Goal: Task Accomplishment & Management: Use online tool/utility

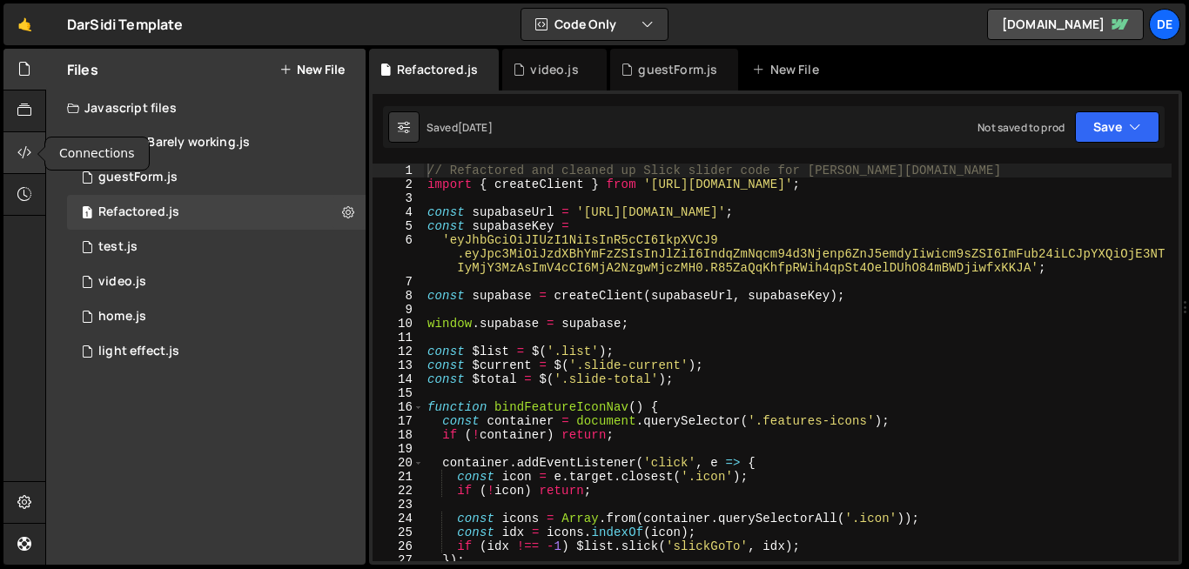
click at [25, 163] on div at bounding box center [24, 153] width 43 height 42
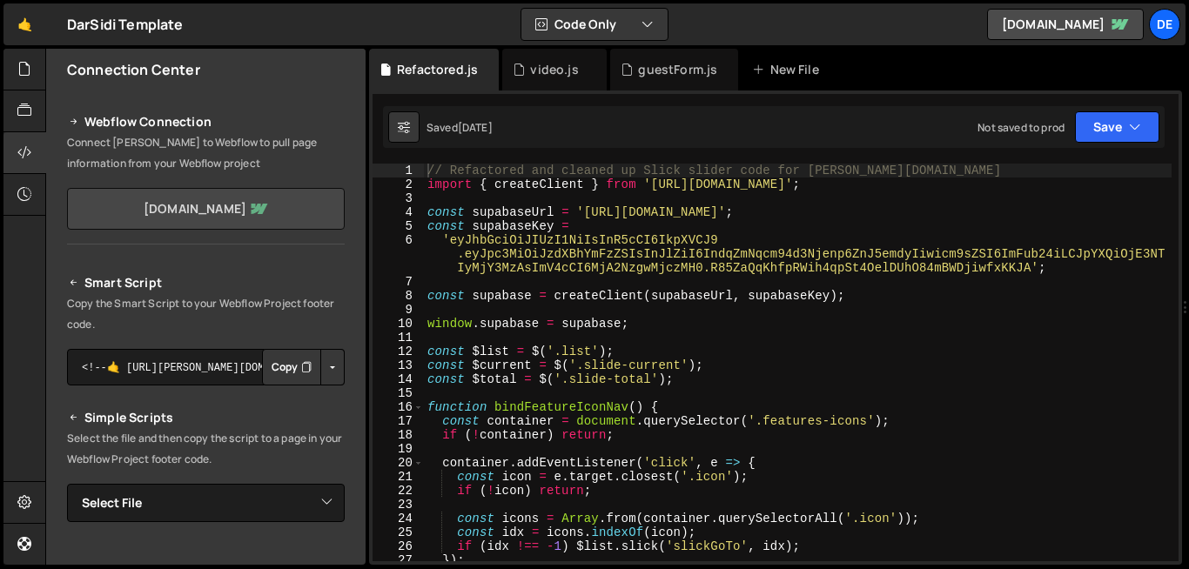
click at [247, 212] on link "[DOMAIN_NAME]" at bounding box center [206, 209] width 278 height 42
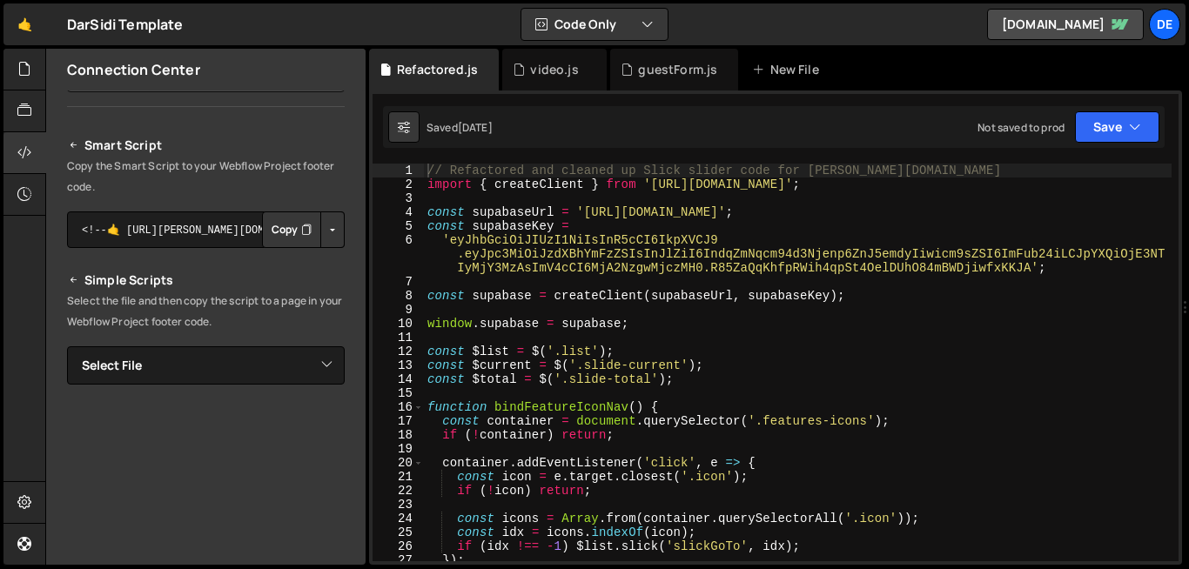
scroll to position [137, 0]
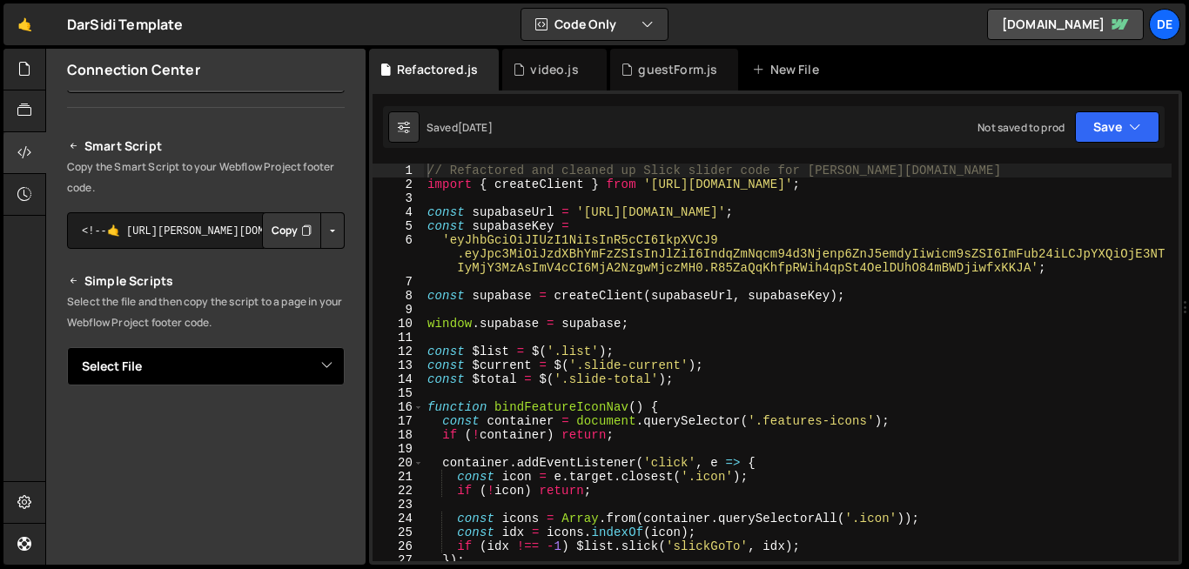
click at [327, 357] on select "Select File Current Barely working.js guestForm.js Refactored.js test.js video.…" at bounding box center [206, 366] width 278 height 38
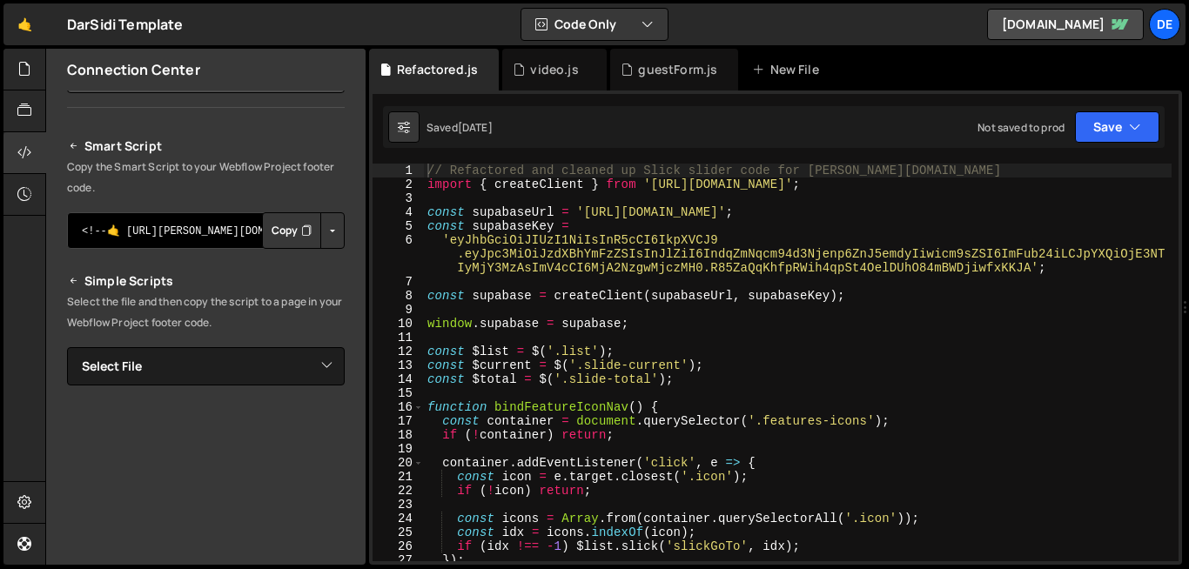
click at [212, 237] on textarea "<!--🤙 [URL][PERSON_NAME][DOMAIN_NAME]> <script>document.addEventListener("DOMCo…" at bounding box center [206, 230] width 278 height 37
drag, startPoint x: 212, startPoint y: 237, endPoint x: 273, endPoint y: 247, distance: 61.0
click at [273, 247] on div "<!--🤙 https://slater.app/15943.js--> <script>document.addEventListener("DOMCont…" at bounding box center [206, 230] width 278 height 37
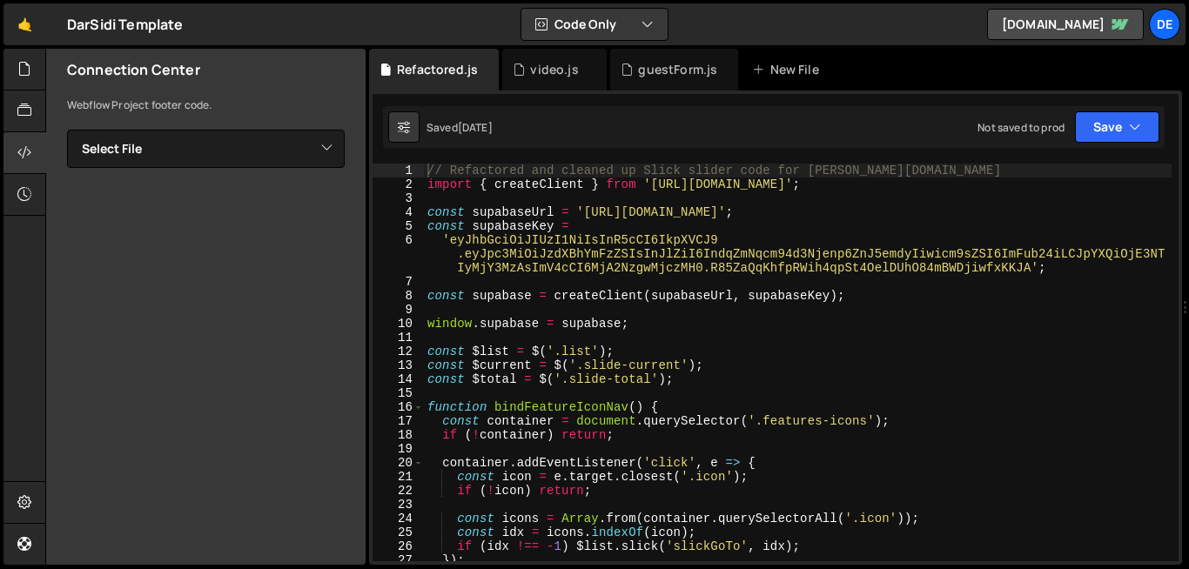
scroll to position [353, 0]
click at [29, 507] on icon at bounding box center [24, 502] width 14 height 19
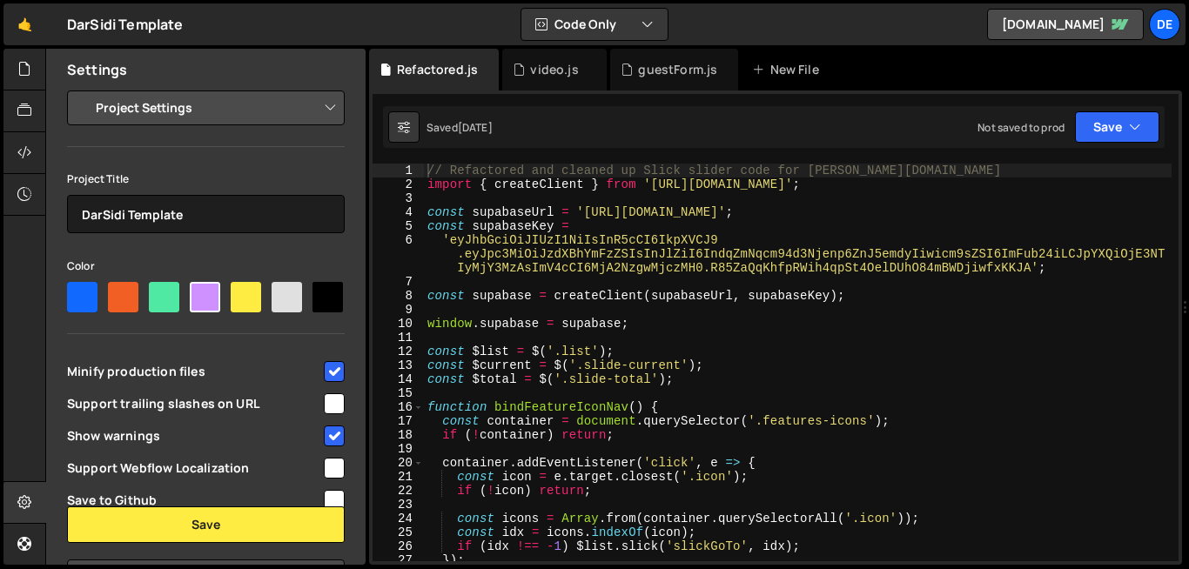
click at [305, 104] on select "Project Settings Code Editor Settings Chat Settings" at bounding box center [209, 108] width 255 height 38
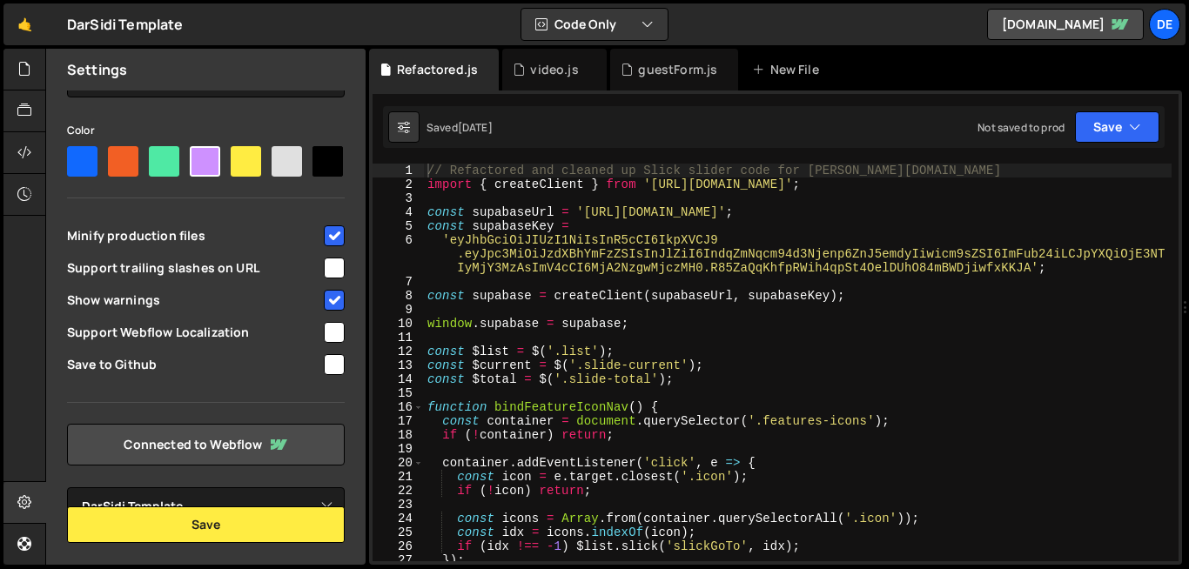
scroll to position [175, 0]
click at [295, 441] on link "Connected to Webflow" at bounding box center [206, 445] width 278 height 42
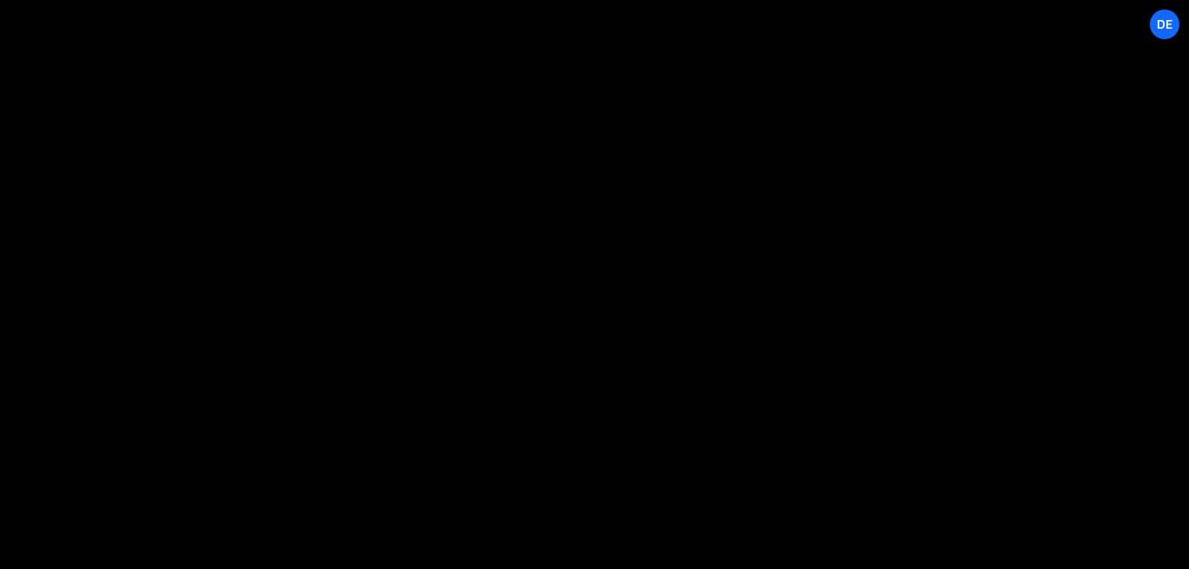
select select "686bd6e551677107f380e511"
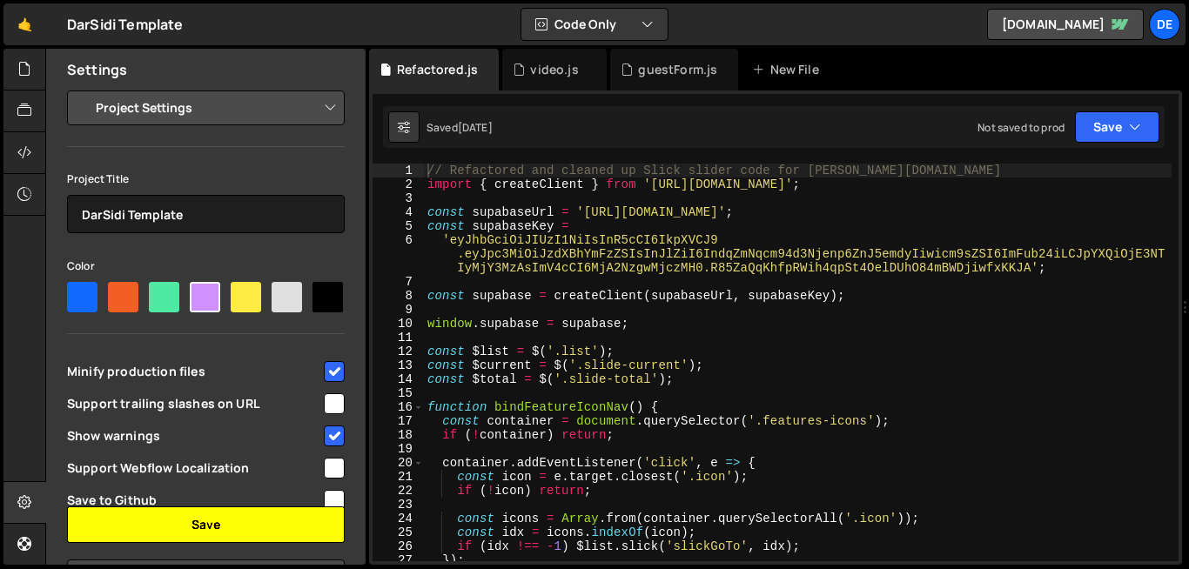
click at [228, 526] on button "Save" at bounding box center [206, 525] width 278 height 37
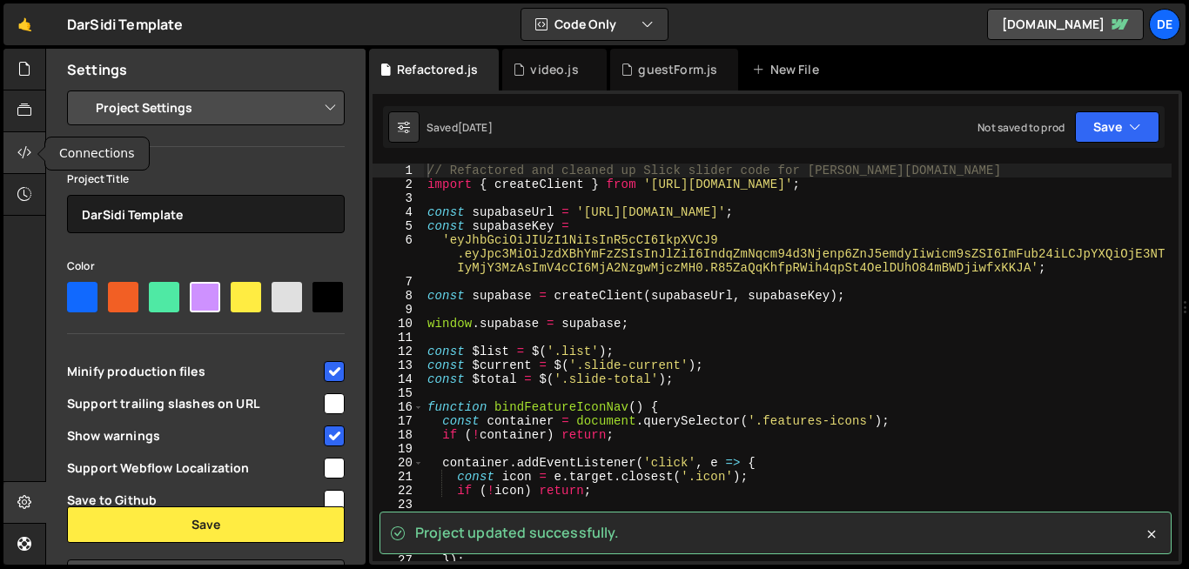
click at [23, 164] on div at bounding box center [24, 153] width 43 height 42
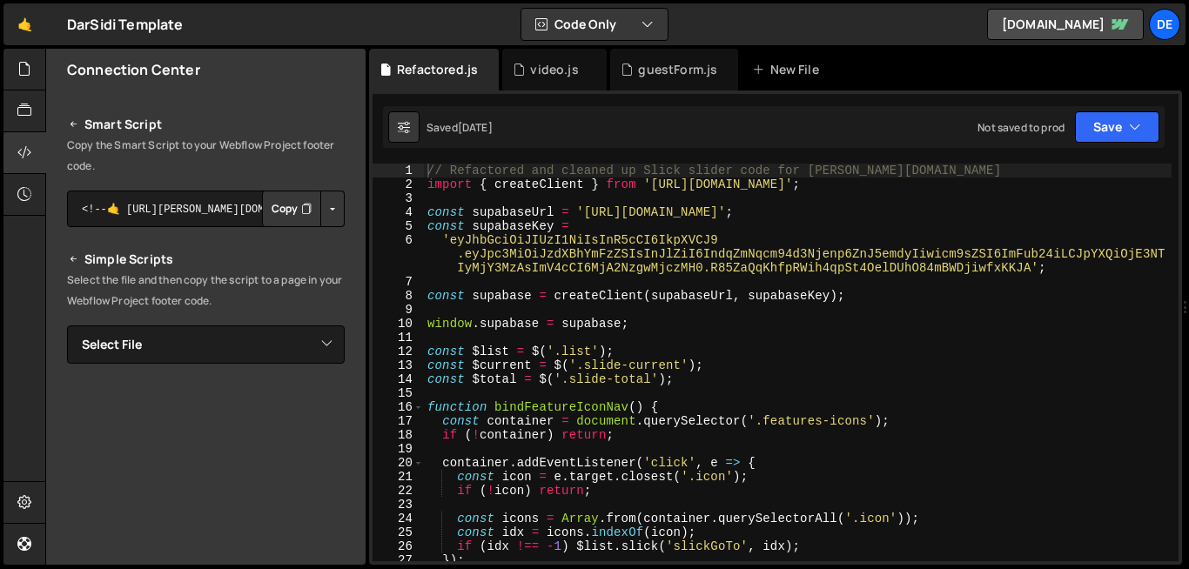
scroll to position [119, 0]
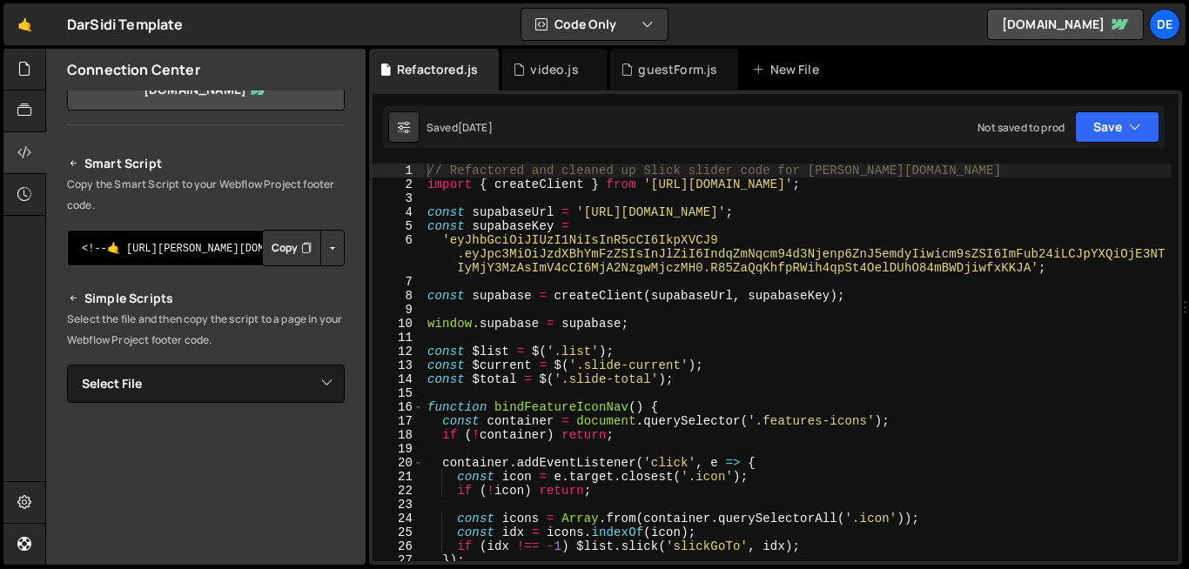
drag, startPoint x: 198, startPoint y: 256, endPoint x: 287, endPoint y: 289, distance: 95.6
click at [287, 289] on div "Smart Script Copy the Smart Script to your Webflow Project footer code. <!--🤙 […" at bounding box center [206, 457] width 278 height 609
click at [287, 289] on h2 "Simple Scripts" at bounding box center [206, 298] width 278 height 21
click at [25, 66] on icon at bounding box center [24, 68] width 14 height 19
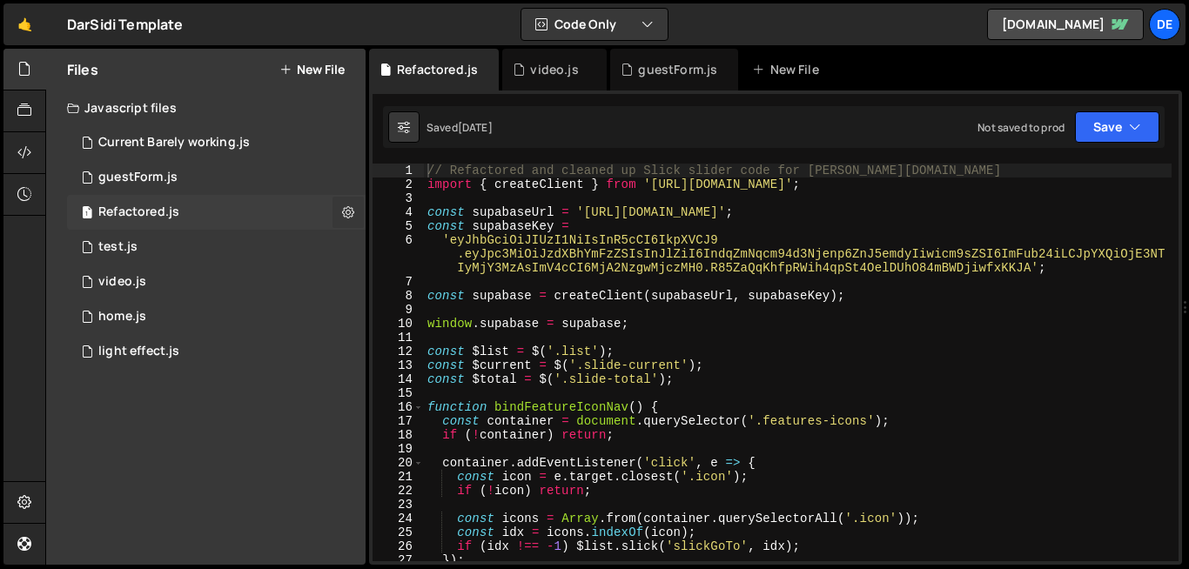
click at [354, 210] on button at bounding box center [348, 212] width 31 height 31
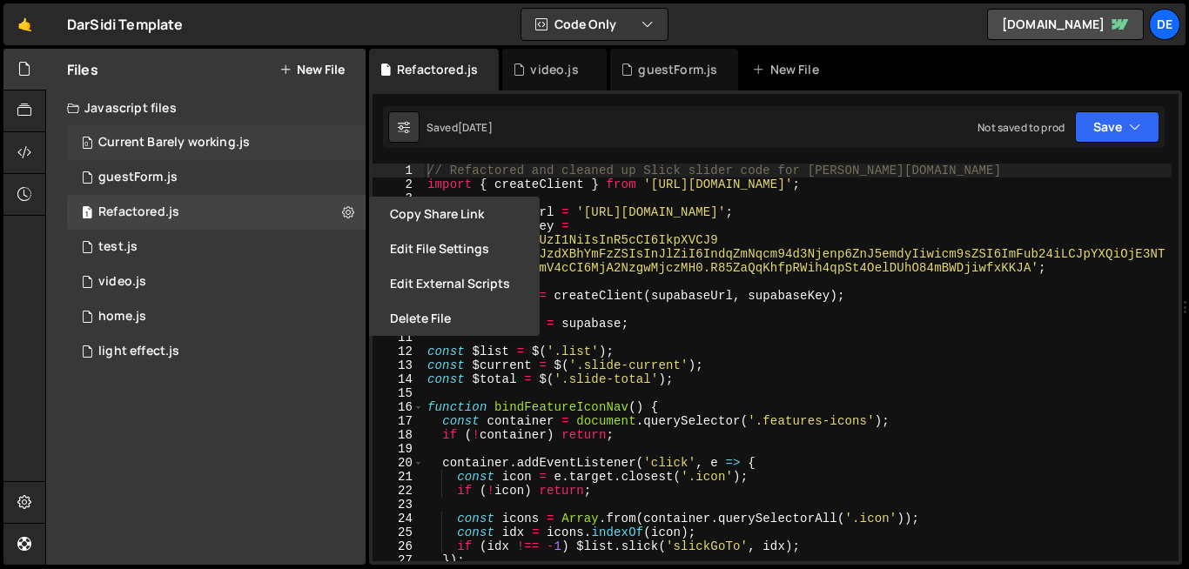
click at [350, 145] on div "0 Current Barely working.js 0" at bounding box center [216, 142] width 299 height 35
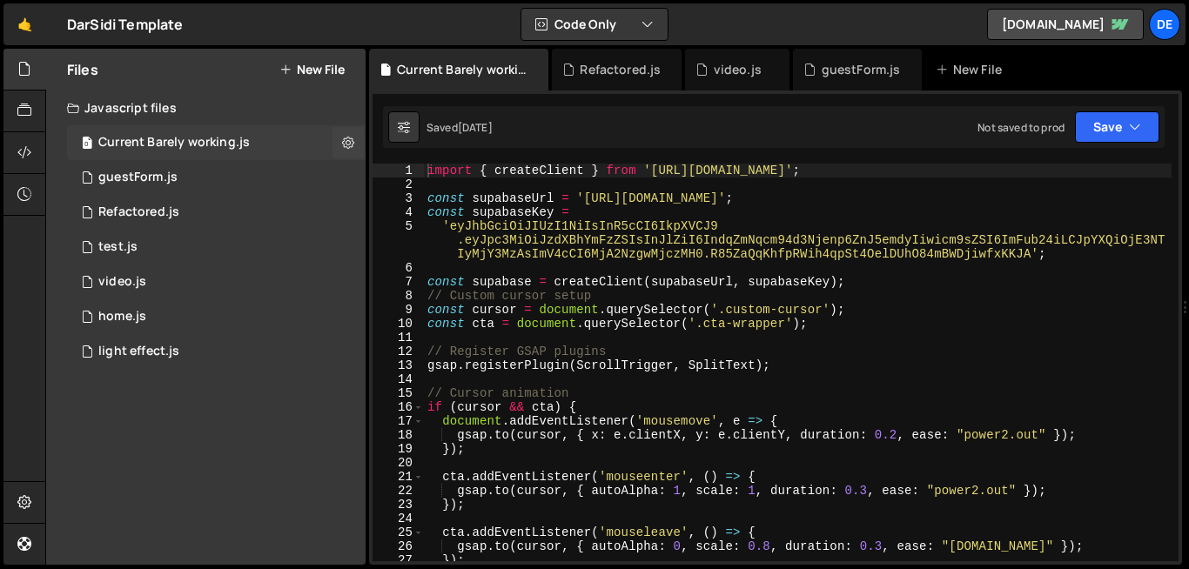
click at [350, 145] on icon at bounding box center [348, 142] width 12 height 17
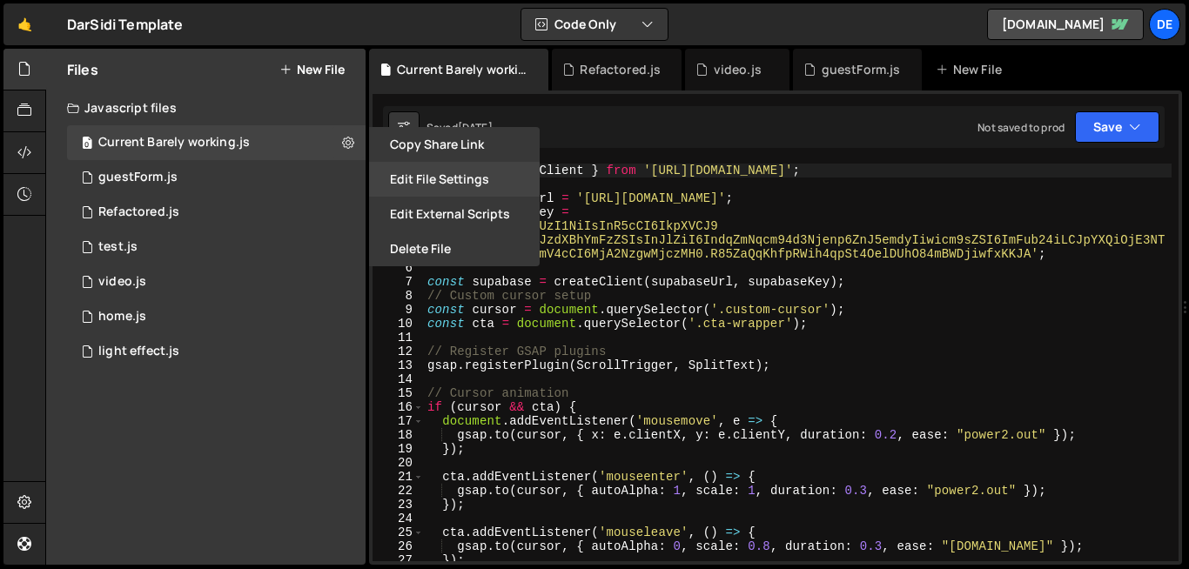
click at [441, 184] on button "Edit File Settings" at bounding box center [454, 179] width 171 height 35
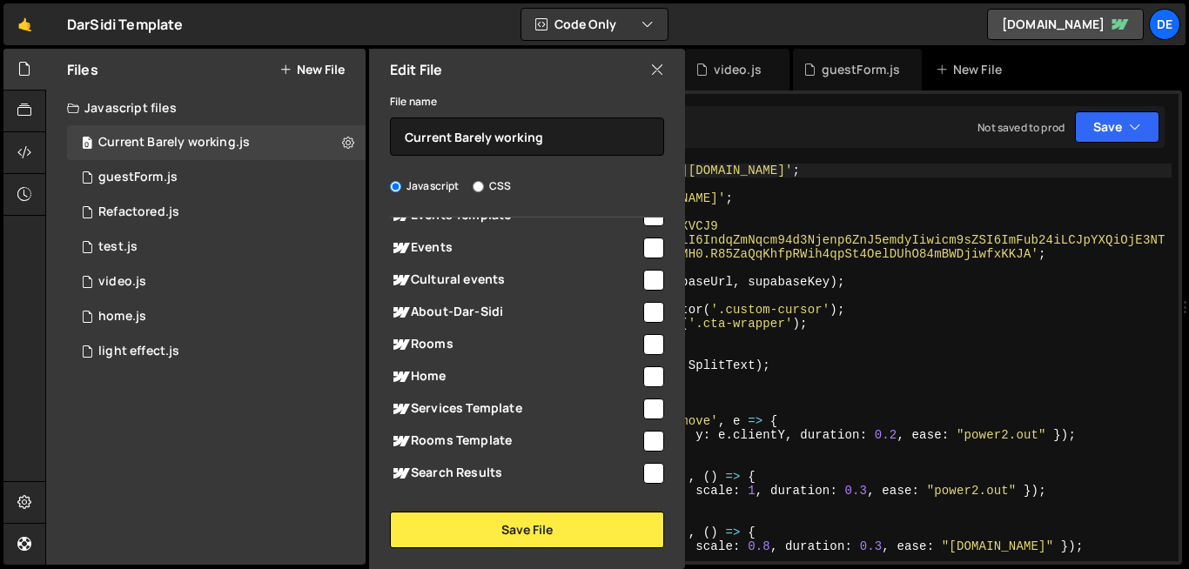
scroll to position [0, 0]
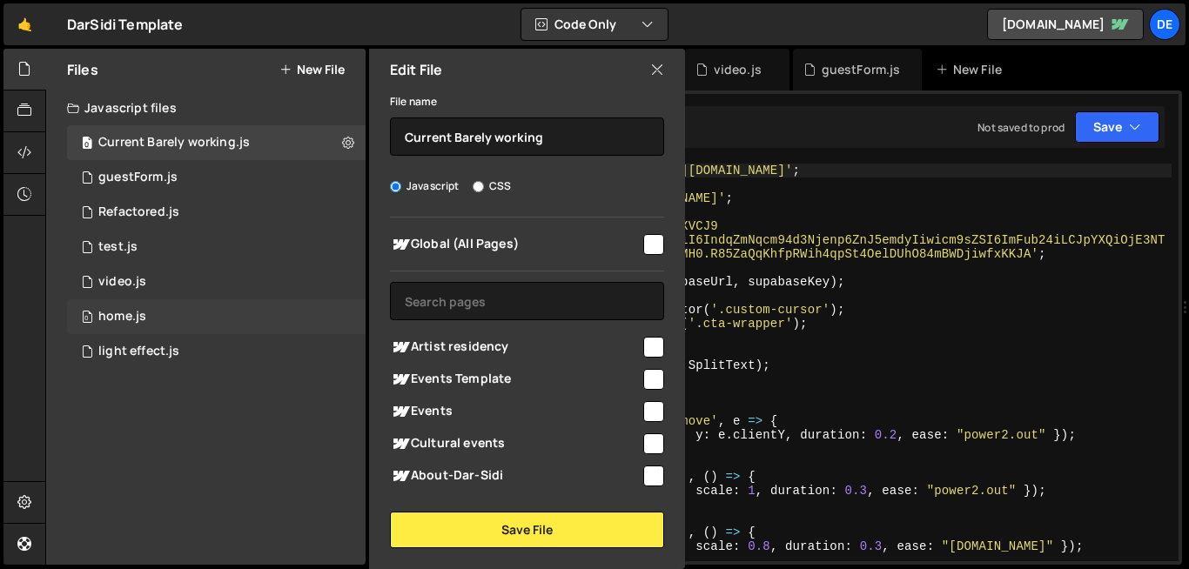
click at [347, 322] on div "0 home.js 0" at bounding box center [216, 316] width 299 height 35
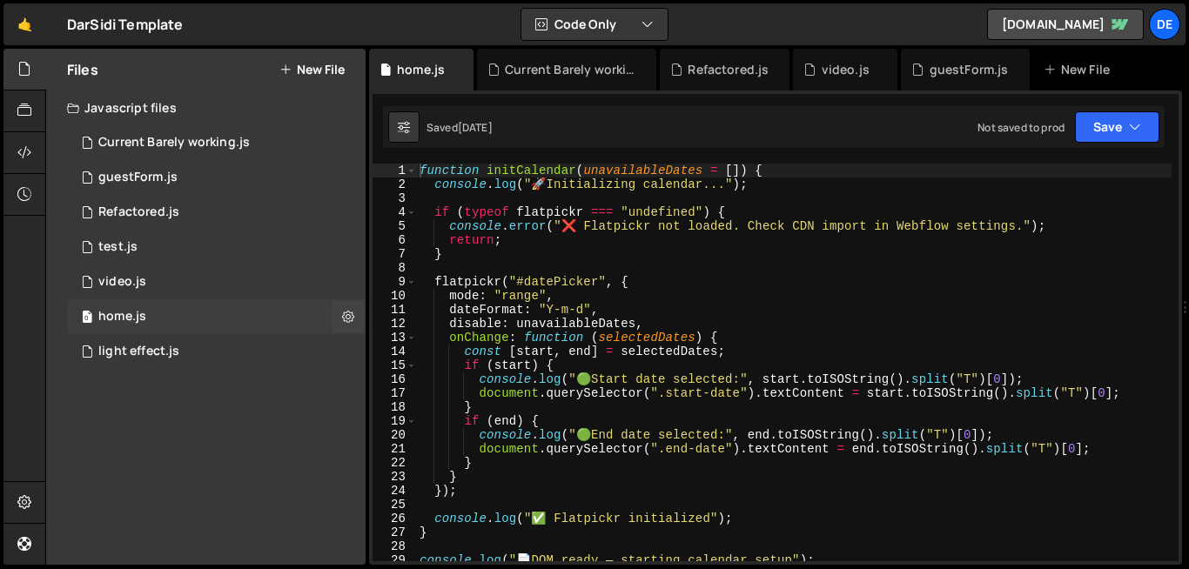
click at [347, 322] on icon at bounding box center [348, 316] width 12 height 17
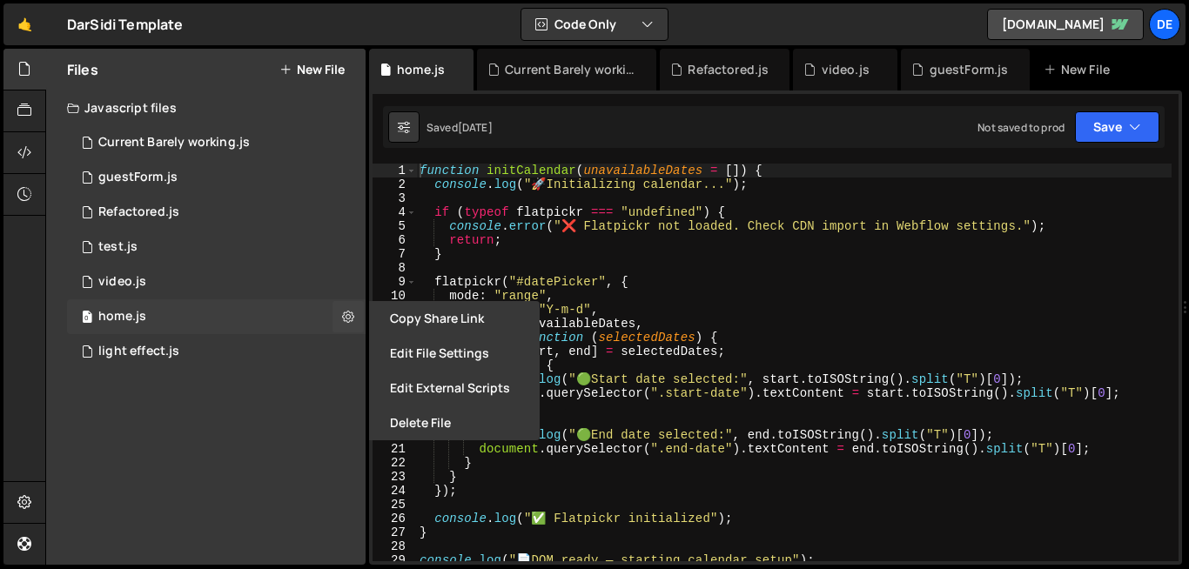
scroll to position [6745, 0]
click at [342, 251] on div "0 test.js 0" at bounding box center [216, 247] width 299 height 35
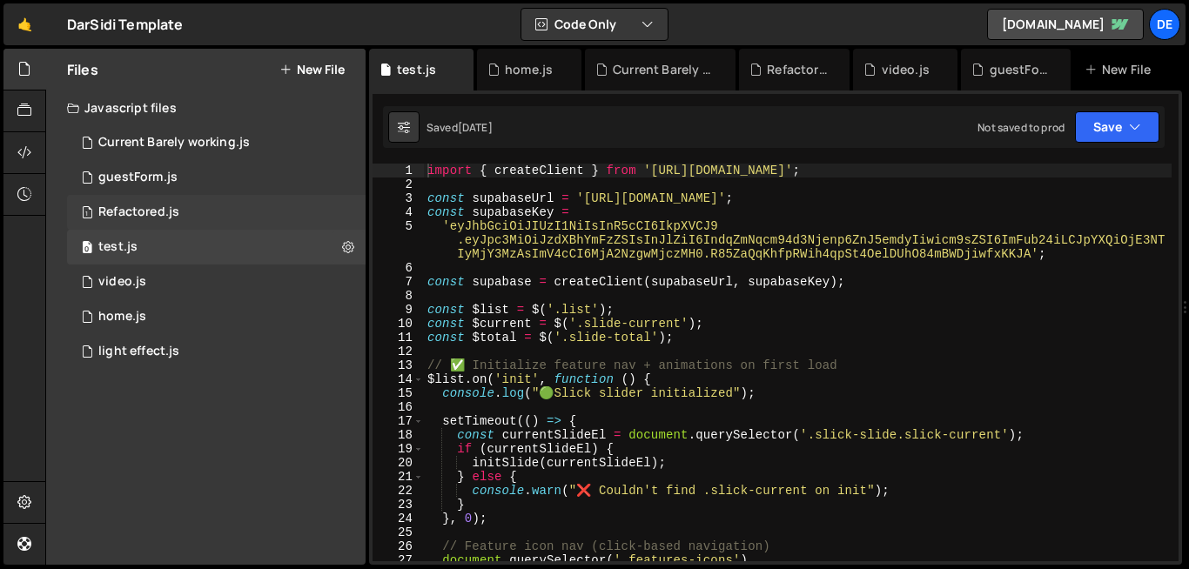
scroll to position [0, 0]
click at [347, 217] on div "1 Refactored.js 0" at bounding box center [216, 212] width 299 height 35
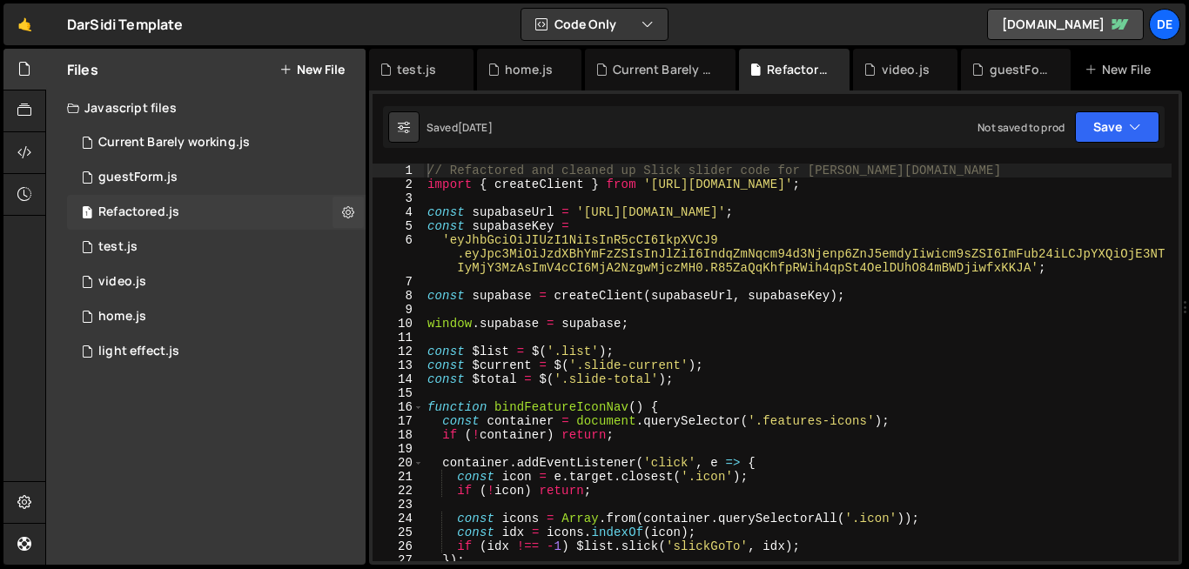
click at [347, 217] on icon at bounding box center [348, 212] width 12 height 17
type input "Refactored"
radio input "true"
checkbox input "true"
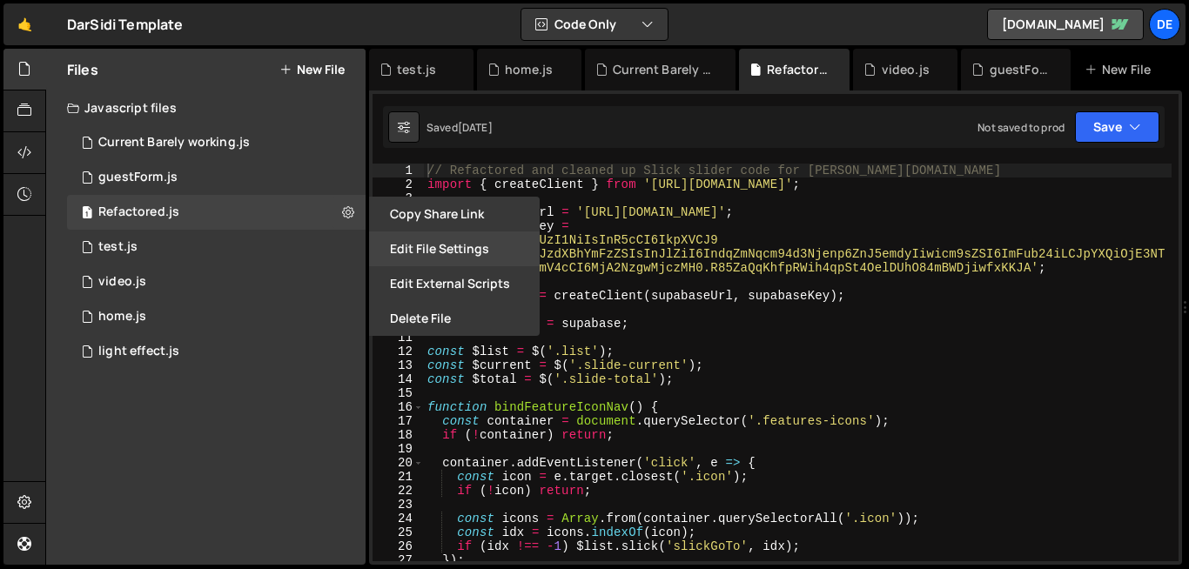
click at [426, 246] on button "Edit File Settings" at bounding box center [454, 249] width 171 height 35
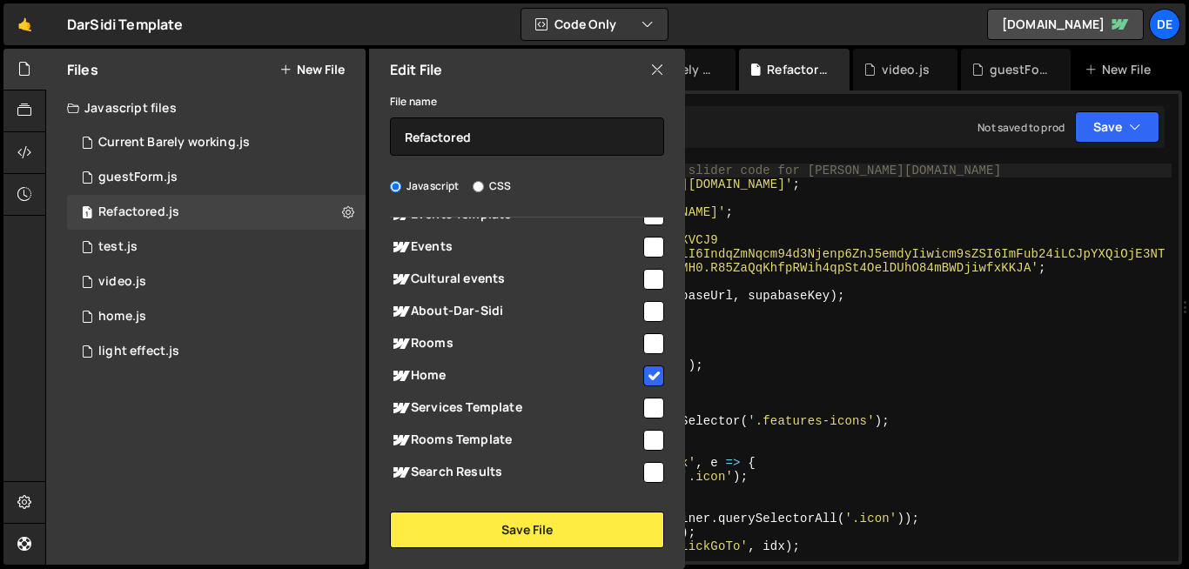
scroll to position [163, 0]
click at [643, 350] on input "checkbox" at bounding box center [653, 345] width 21 height 21
checkbox input "true"
click at [646, 388] on div "Home" at bounding box center [527, 377] width 274 height 32
click at [650, 380] on input "checkbox" at bounding box center [653, 377] width 21 height 21
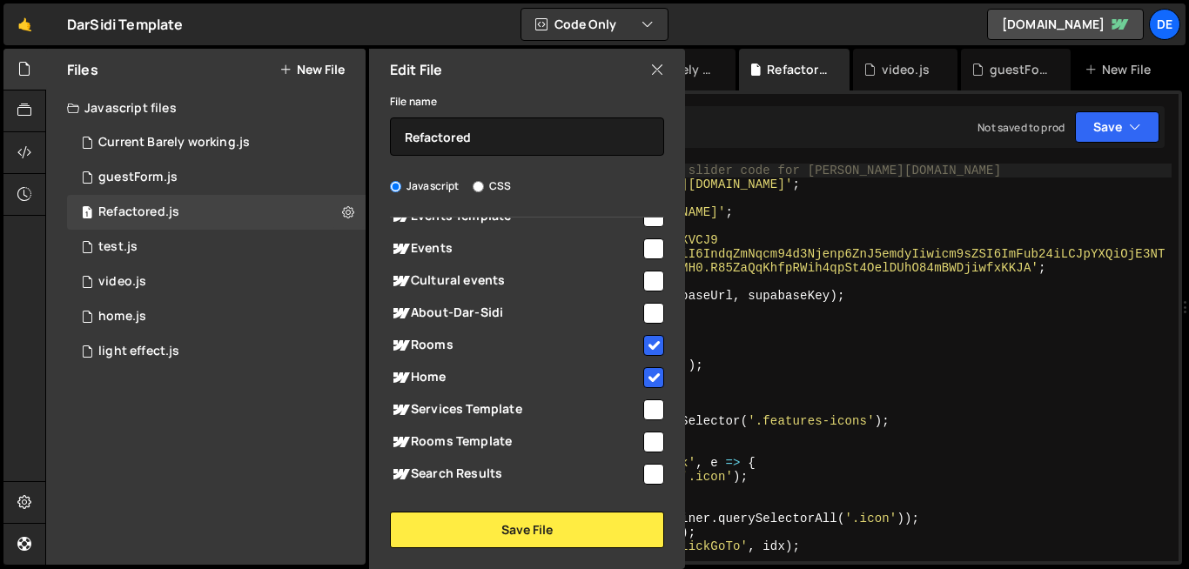
checkbox input "false"
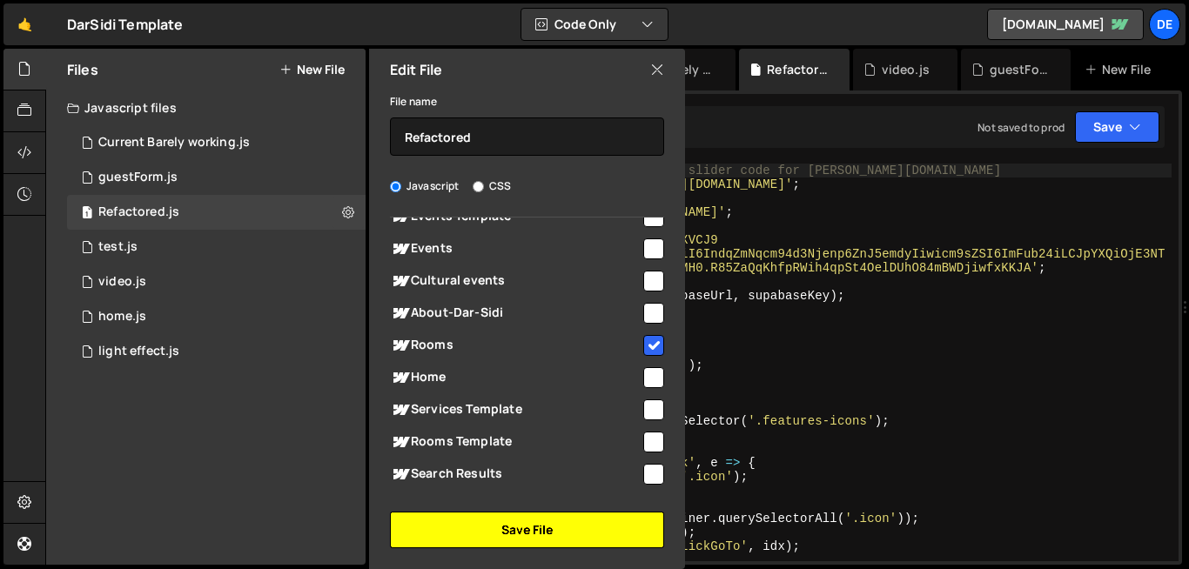
click at [590, 521] on button "Save File" at bounding box center [527, 530] width 274 height 37
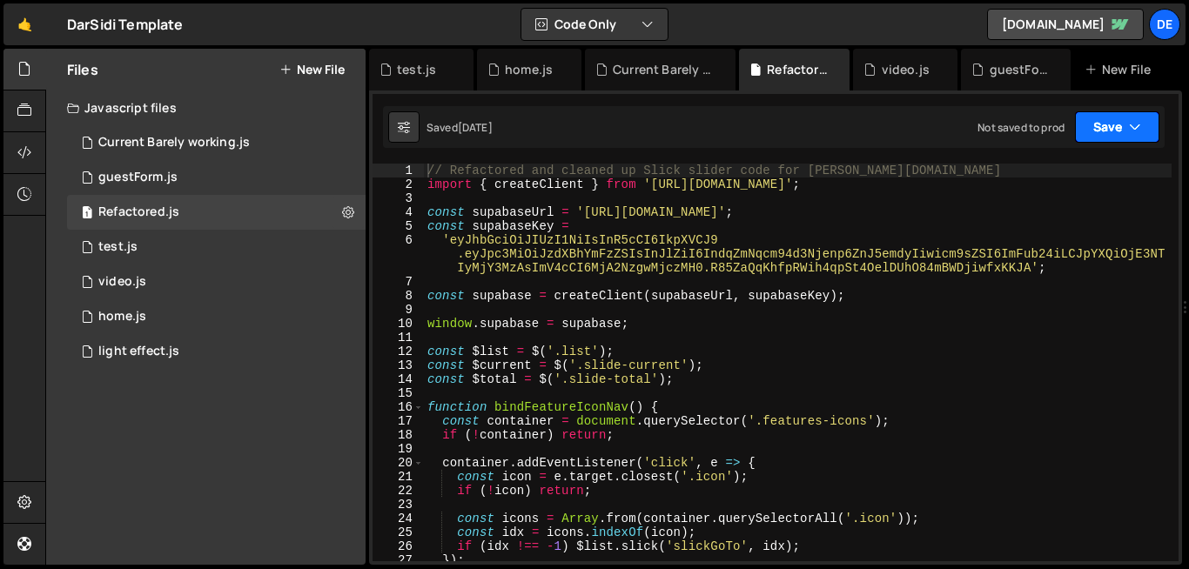
click at [1100, 120] on button "Save" at bounding box center [1117, 126] width 84 height 31
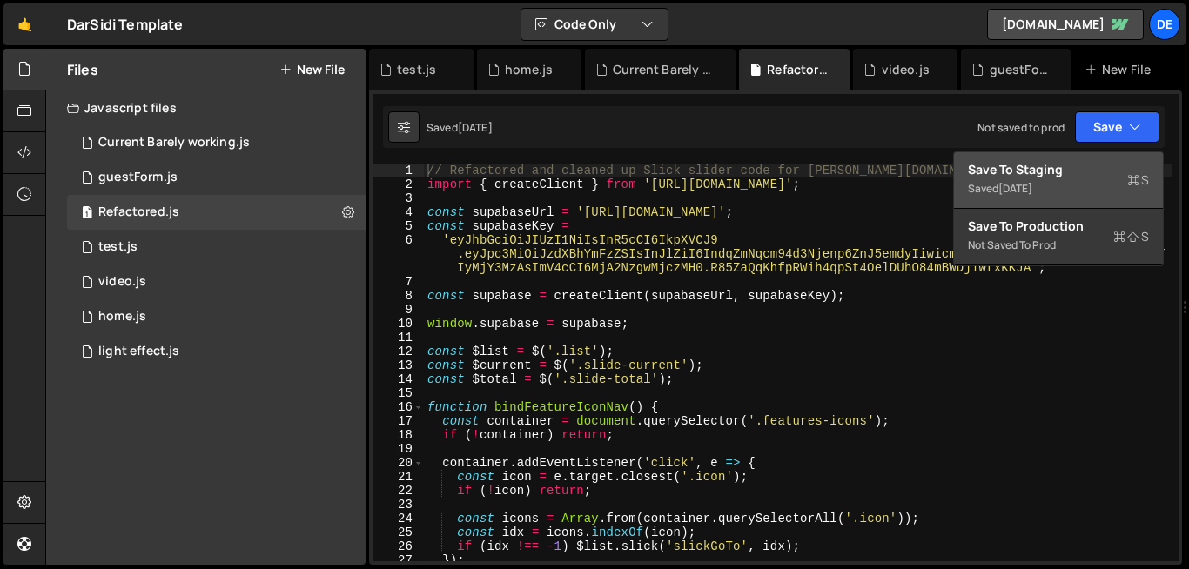
click at [1042, 179] on div "Saved [DATE]" at bounding box center [1058, 188] width 181 height 21
